Goal: Information Seeking & Learning: Learn about a topic

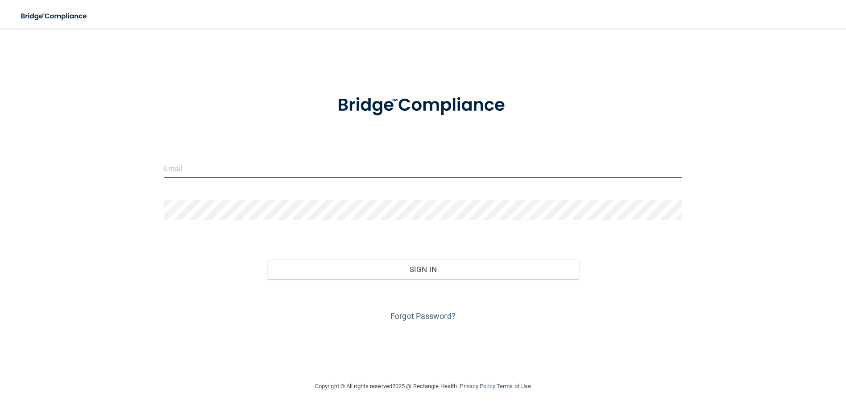
click at [287, 170] on input "email" at bounding box center [423, 168] width 519 height 20
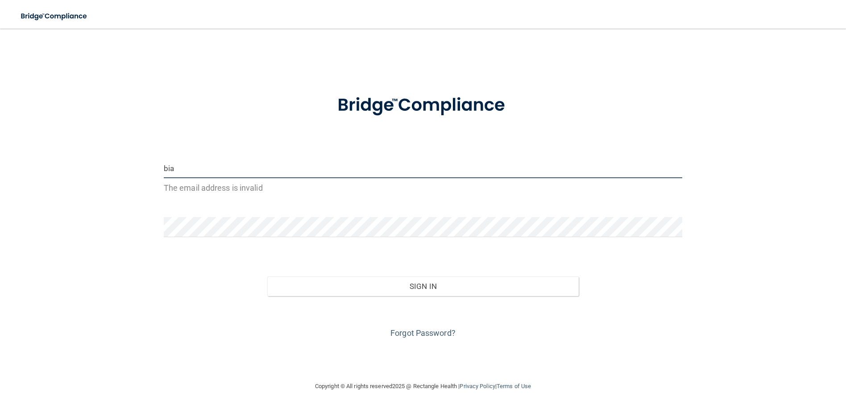
type input "bia"
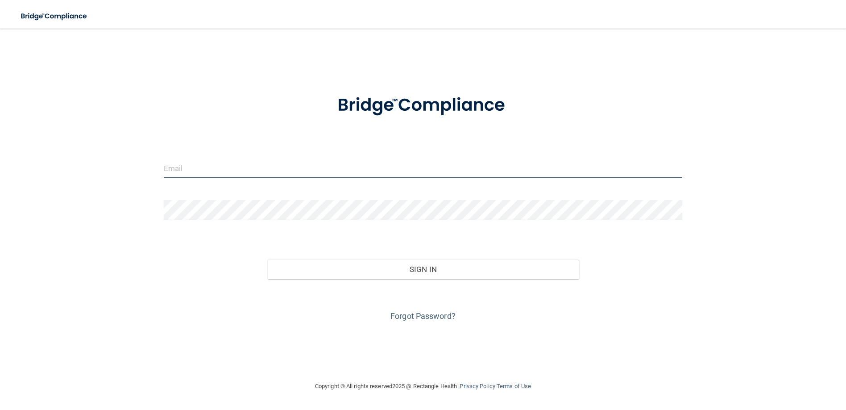
click at [221, 163] on input "email" at bounding box center [423, 168] width 519 height 20
paste input "bfaria@mosaicdentalcollective.com"
type input "bfaria@mosaicdentalcollective.com"
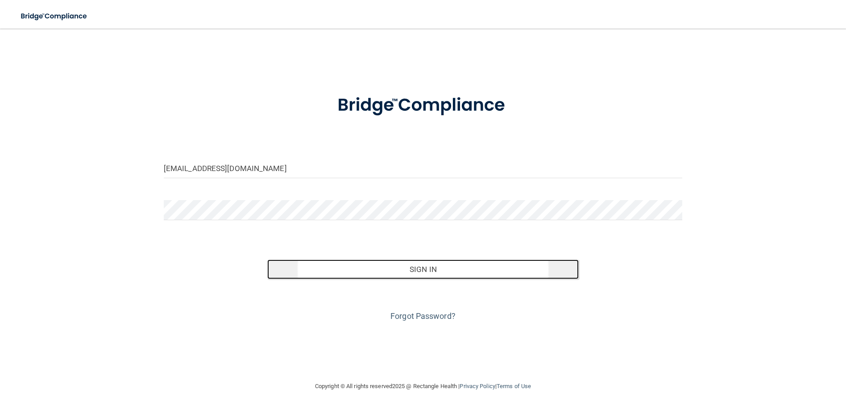
click at [370, 270] on button "Sign In" at bounding box center [422, 269] width 311 height 20
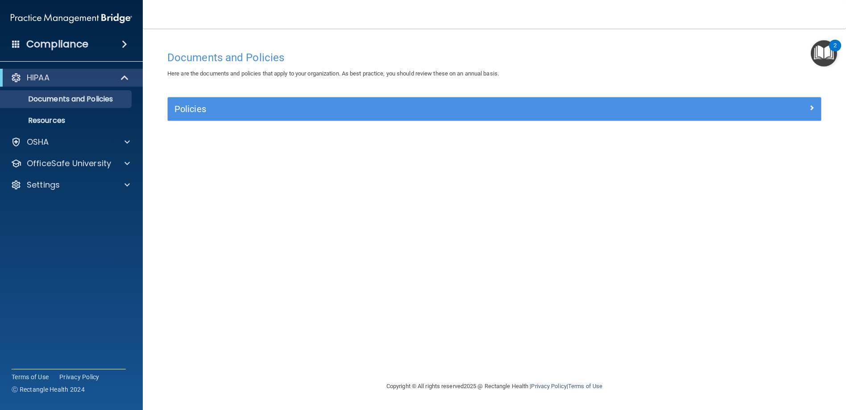
click at [112, 47] on div "Compliance" at bounding box center [71, 44] width 143 height 20
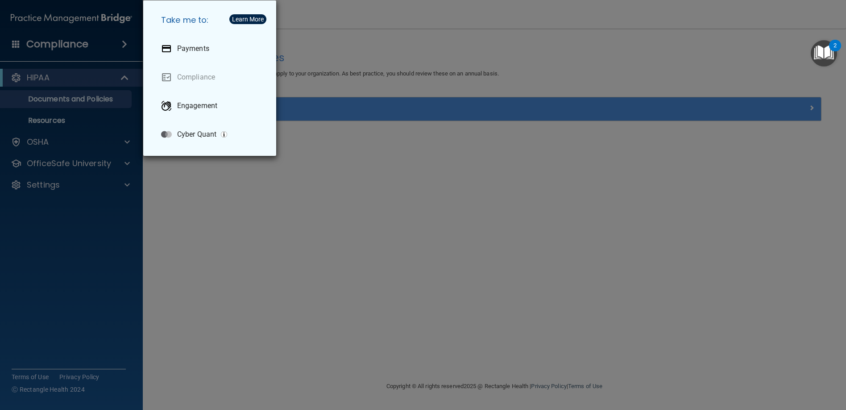
drag, startPoint x: 227, startPoint y: 195, endPoint x: 197, endPoint y: 162, distance: 44.6
click at [226, 195] on div "Take me to: Payments Compliance Engagement Cyber Quant" at bounding box center [423, 205] width 846 height 410
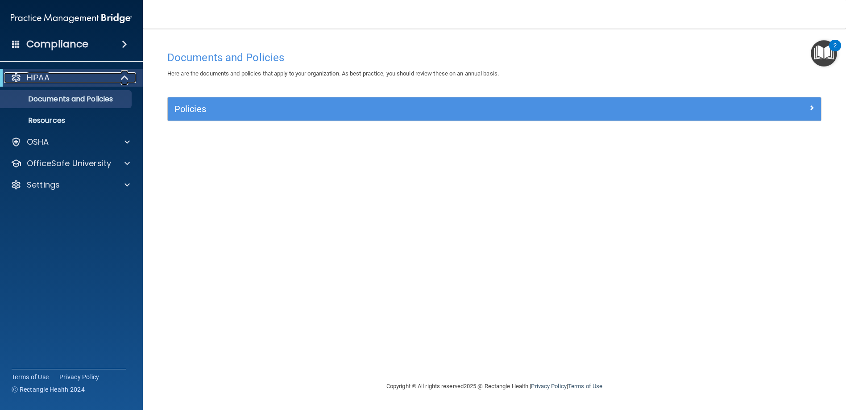
click at [81, 81] on div "HIPAA" at bounding box center [59, 77] width 110 height 11
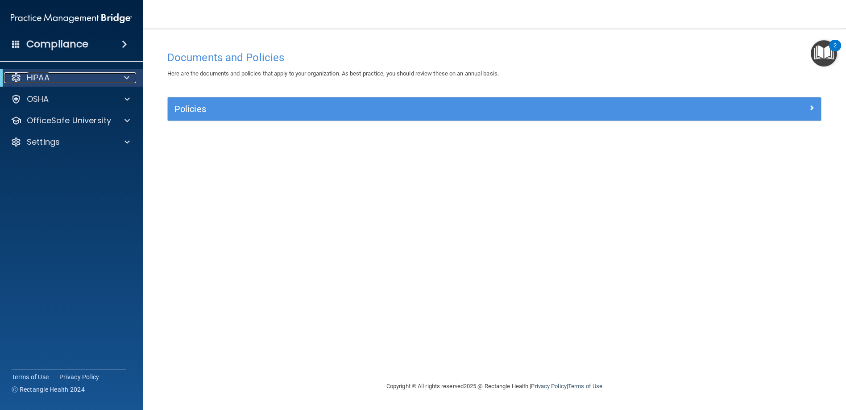
click at [81, 81] on div "HIPAA" at bounding box center [59, 77] width 110 height 11
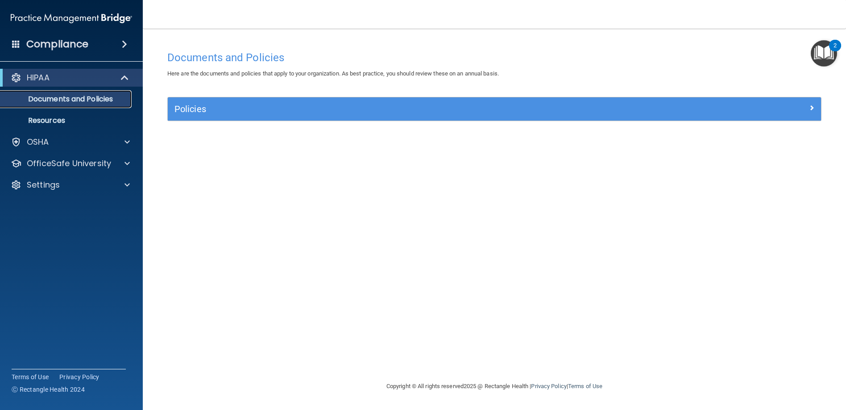
click at [90, 99] on p "Documents and Policies" at bounding box center [67, 99] width 122 height 9
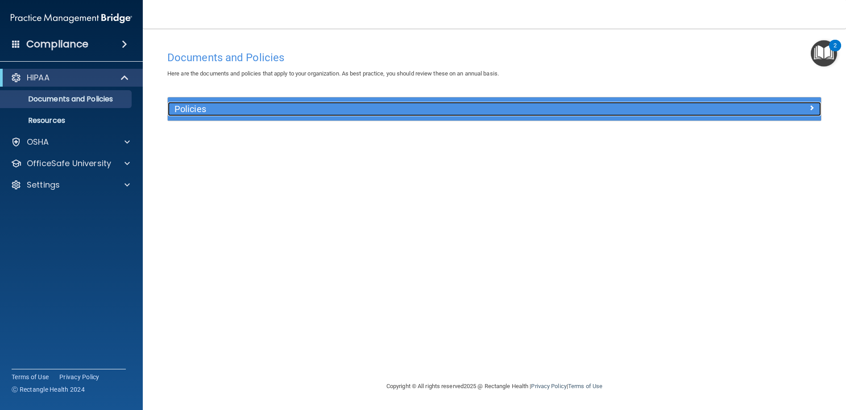
click at [270, 114] on h5 "Policies" at bounding box center [413, 109] width 477 height 10
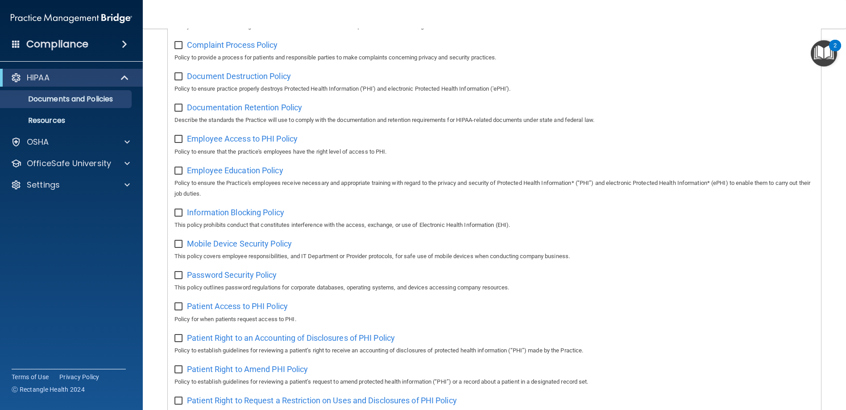
scroll to position [268, 0]
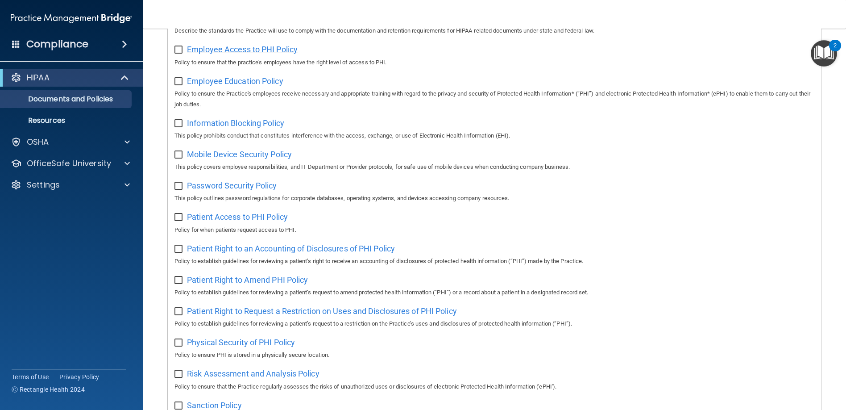
click at [238, 54] on span "Employee Access to PHI Policy" at bounding box center [242, 49] width 111 height 9
